Goal: Information Seeking & Learning: Learn about a topic

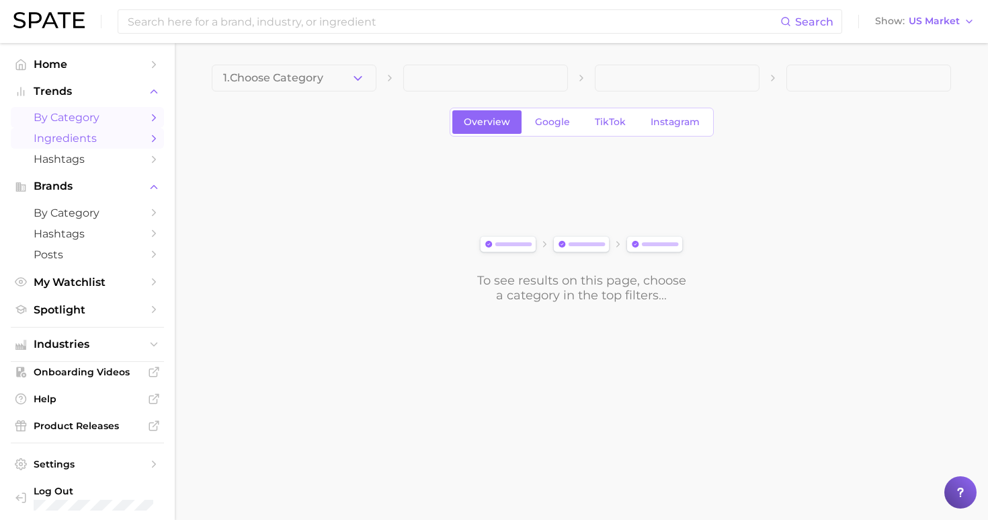
click at [97, 140] on span "Ingredients" at bounding box center [88, 138] width 108 height 13
click at [298, 82] on span "1. Choose Category" at bounding box center [273, 78] width 100 height 12
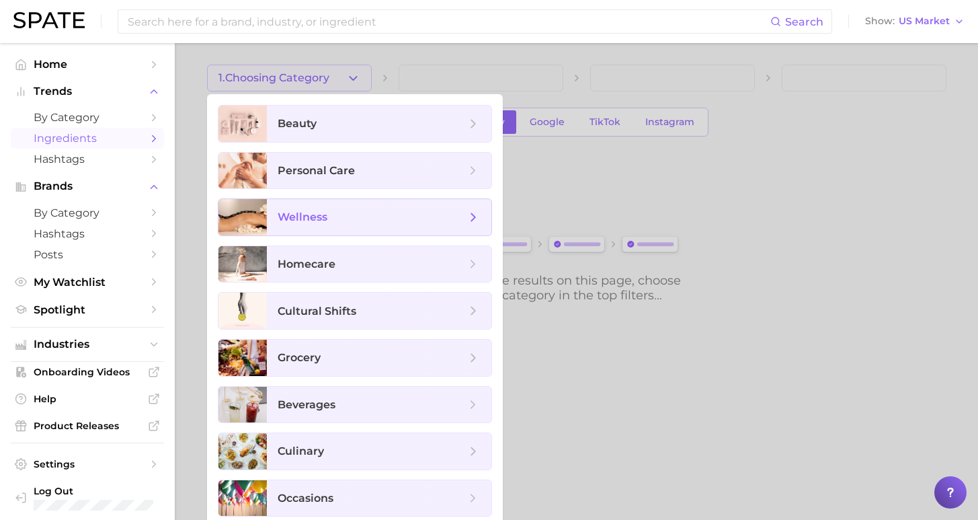
click at [336, 217] on span "wellness" at bounding box center [372, 217] width 188 height 15
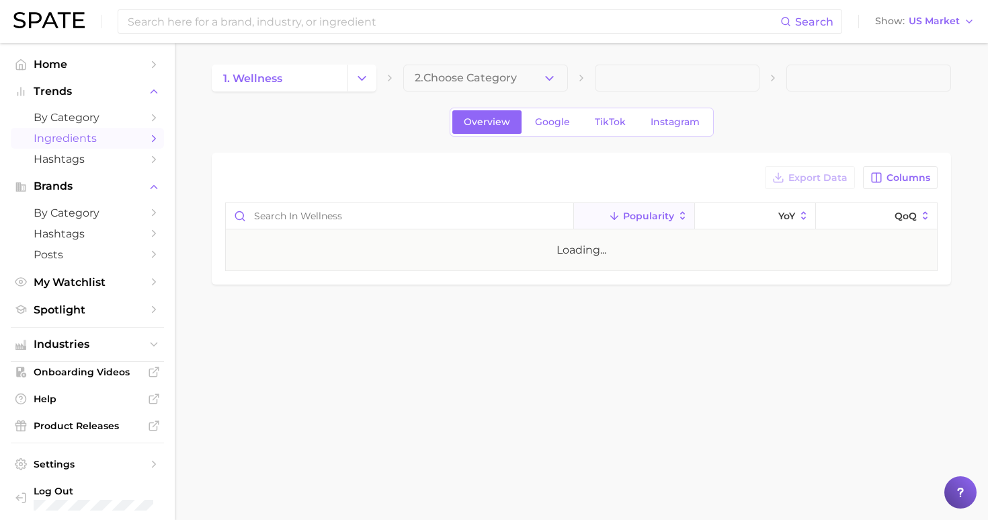
click at [483, 72] on span "2. Choose Category" at bounding box center [466, 78] width 102 height 12
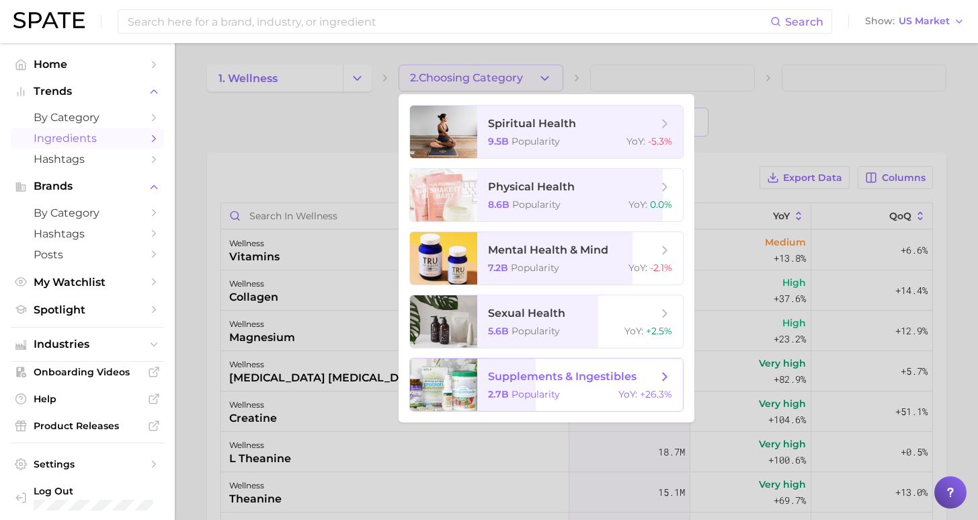
click at [520, 382] on span "supplements & ingestibles" at bounding box center [562, 376] width 149 height 13
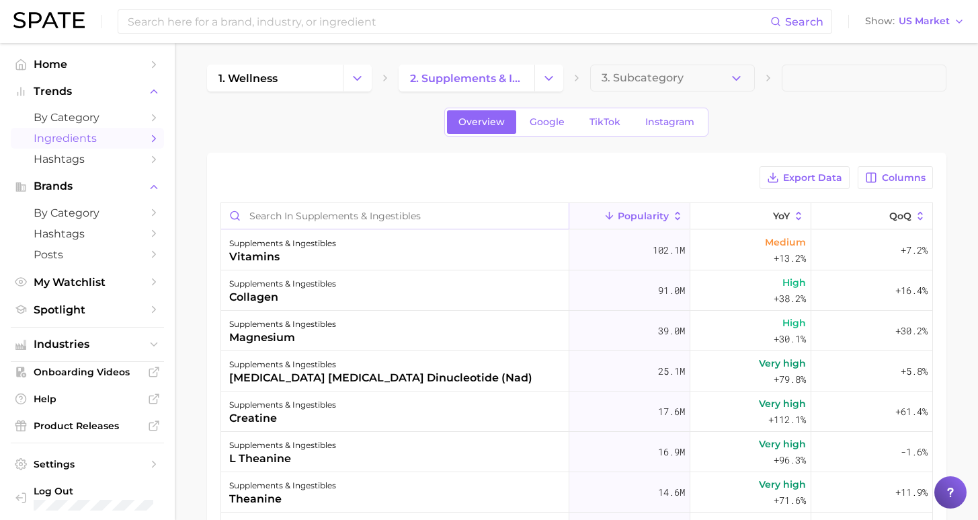
click at [449, 212] on input "Search in supplements & ingestibles" at bounding box center [395, 216] width 348 height 26
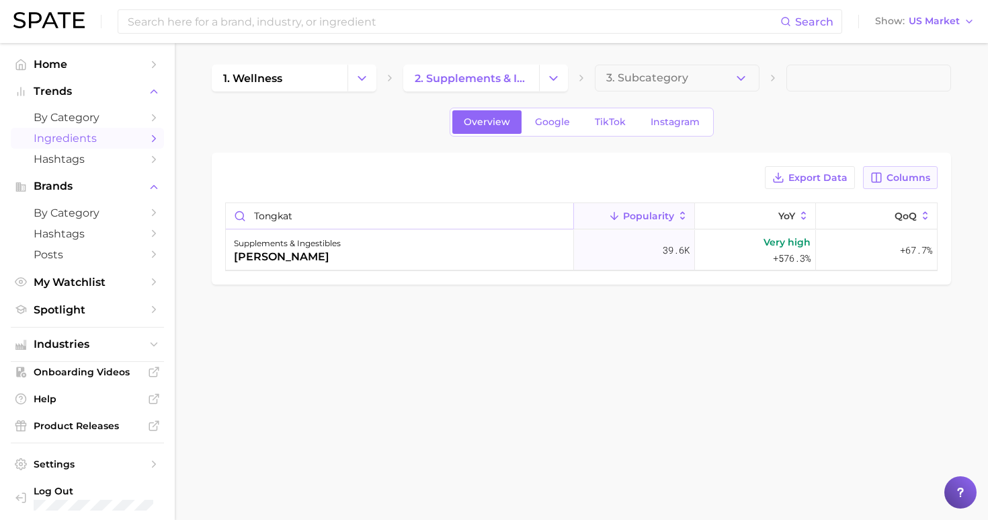
type input "tongkat"
click at [914, 177] on span "Columns" at bounding box center [909, 177] width 44 height 11
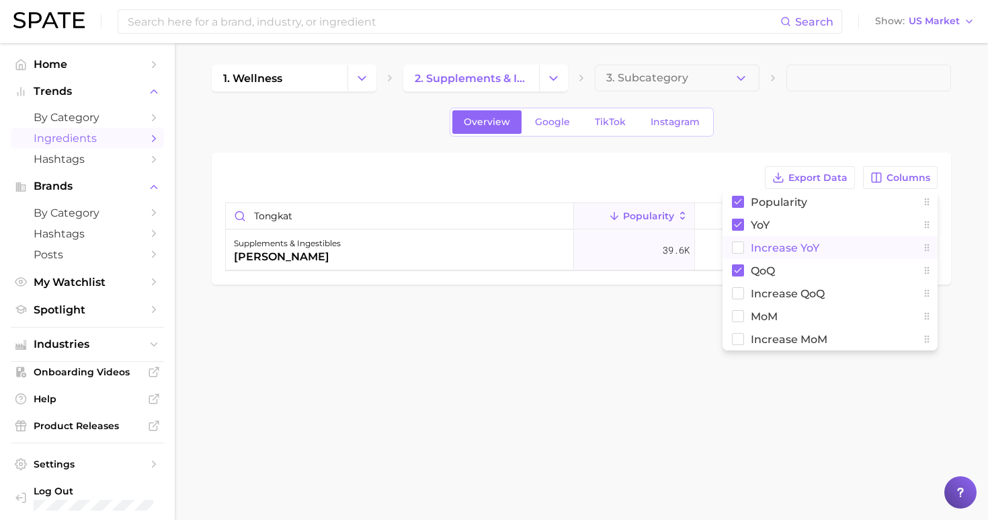
click at [804, 242] on span "Increase YoY" at bounding box center [785, 247] width 69 height 11
click at [707, 352] on body "Search Show US Market Home Trends by Category Ingredients Hashtags Brands by Ca…" at bounding box center [494, 260] width 988 height 520
